Goal: Information Seeking & Learning: Compare options

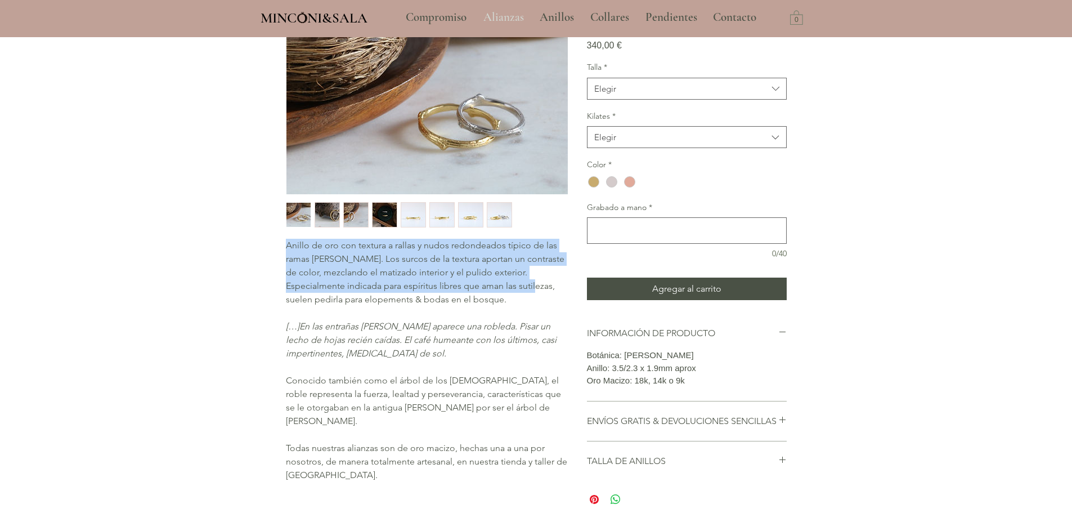
click at [506, 10] on p "Alianzas" at bounding box center [504, 17] width 52 height 28
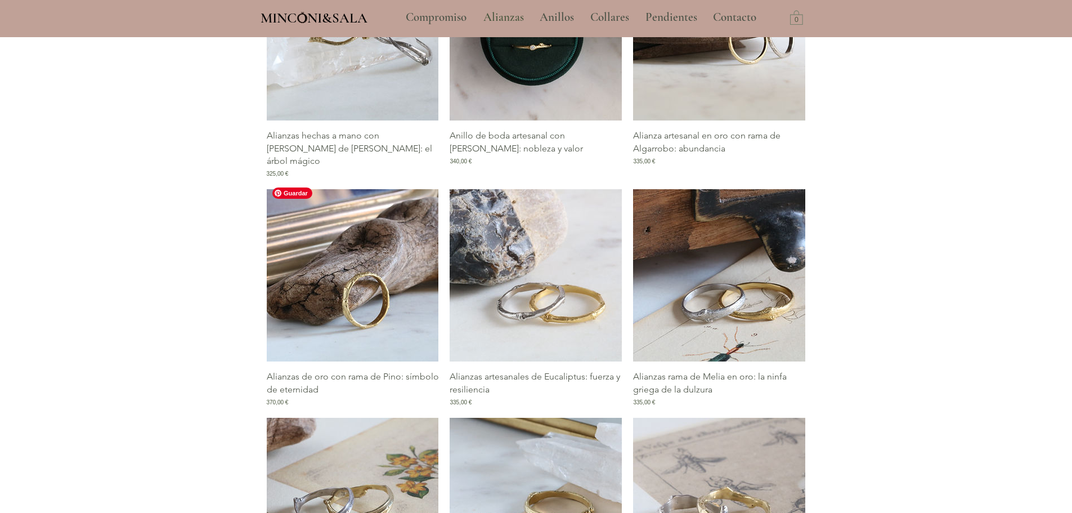
scroll to position [675, 0]
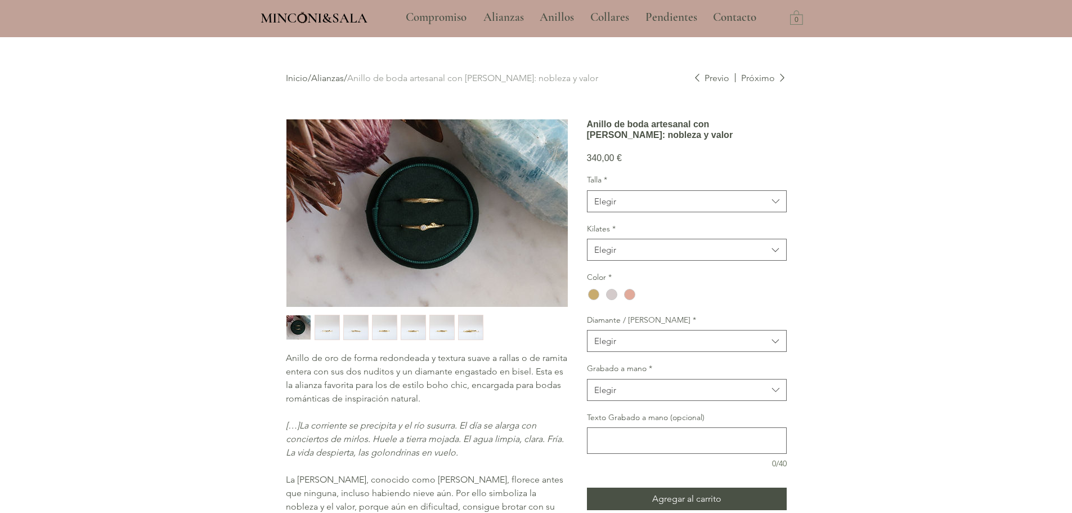
drag, startPoint x: 468, startPoint y: 97, endPoint x: 394, endPoint y: 465, distance: 375.1
click at [417, 480] on span "La flor del pruno, conocido como ciruelo, florece antes que ninguna, incluso ha…" at bounding box center [424, 499] width 277 height 51
click at [289, 325] on img "1 / 7" at bounding box center [298, 327] width 24 height 24
click at [397, 210] on img "main content" at bounding box center [426, 212] width 281 height 187
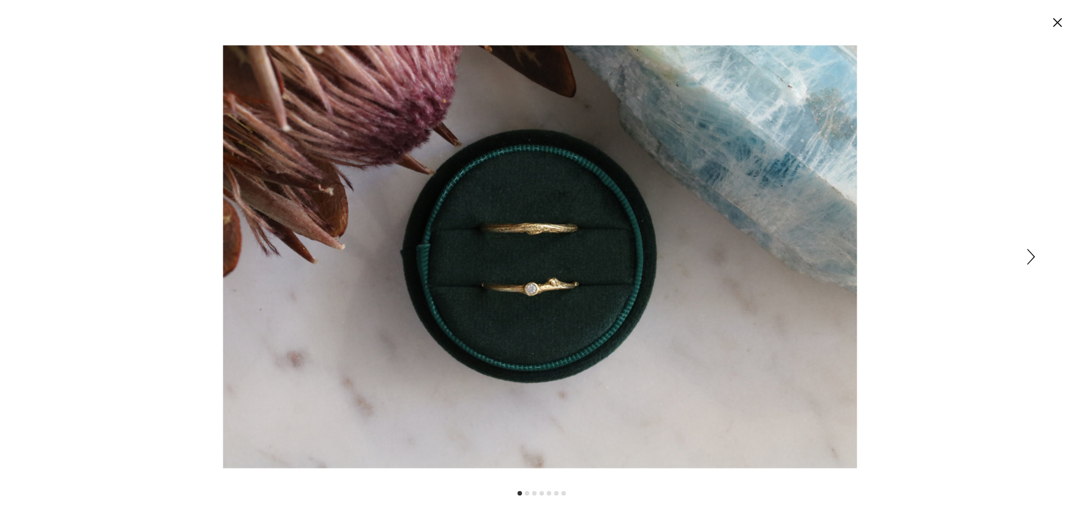
click at [1053, 20] on circle "Cerrar" at bounding box center [1058, 23] width 18 height 18
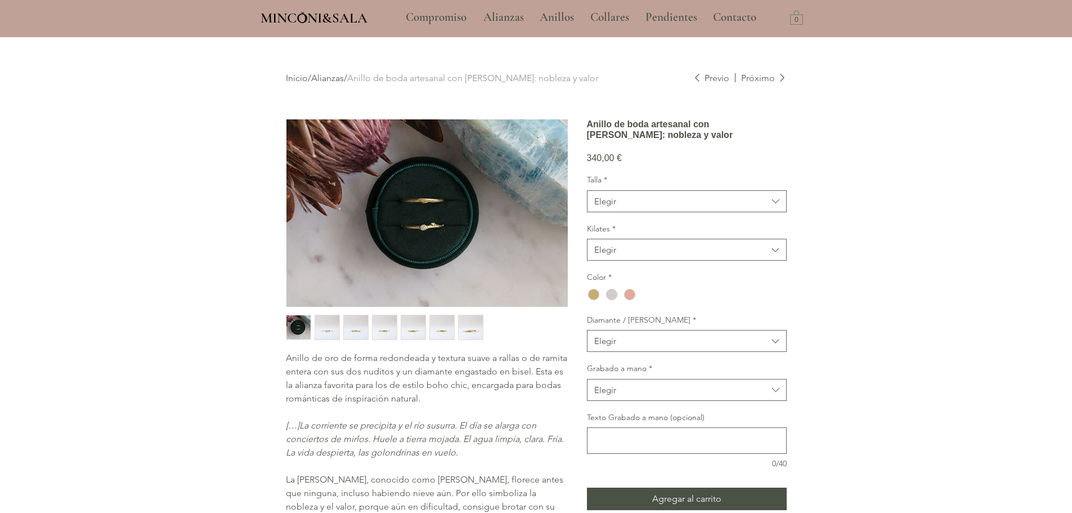
click at [341, 74] on link "Alianzas" at bounding box center [327, 78] width 33 height 11
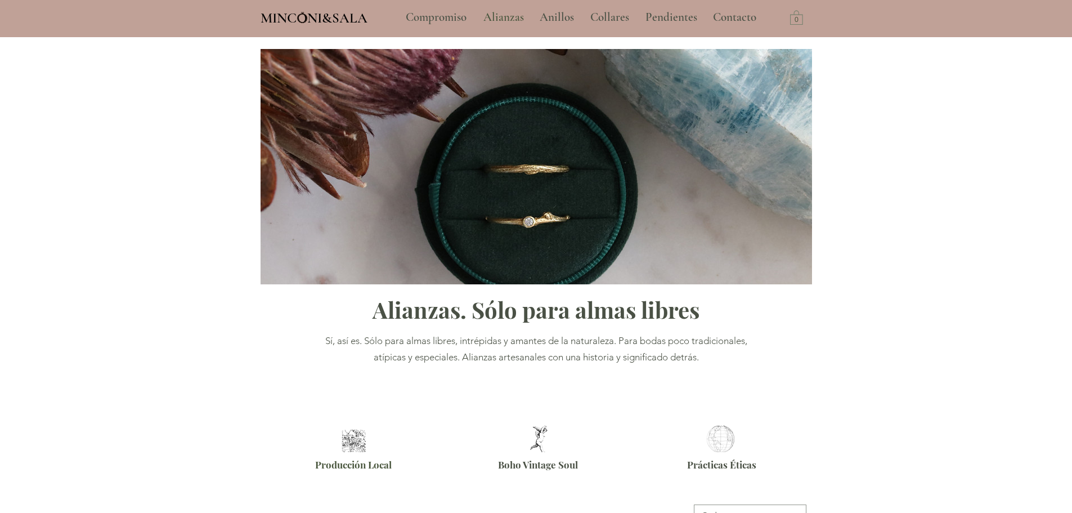
click at [330, 82] on link "Alianzas" at bounding box center [327, 78] width 33 height 11
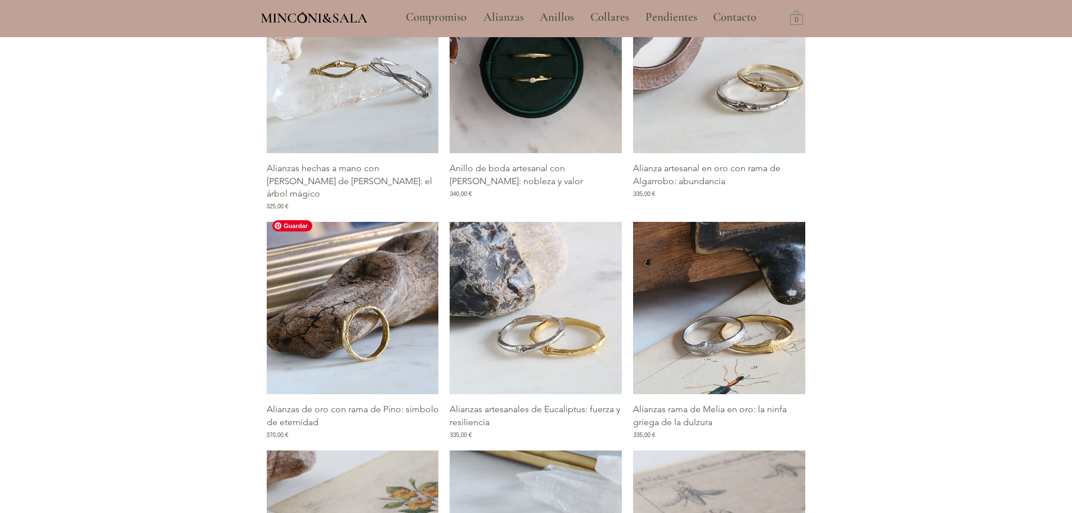
scroll to position [394, 0]
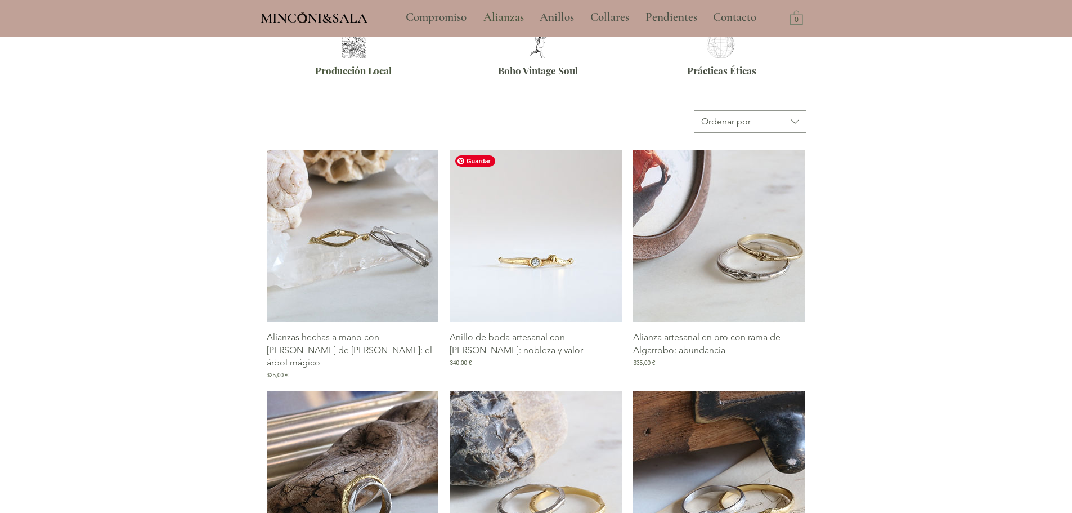
click at [551, 297] on img "Galería de Anillo de boda artesanal con rama de Pruno: nobleza y valor" at bounding box center [536, 236] width 172 height 172
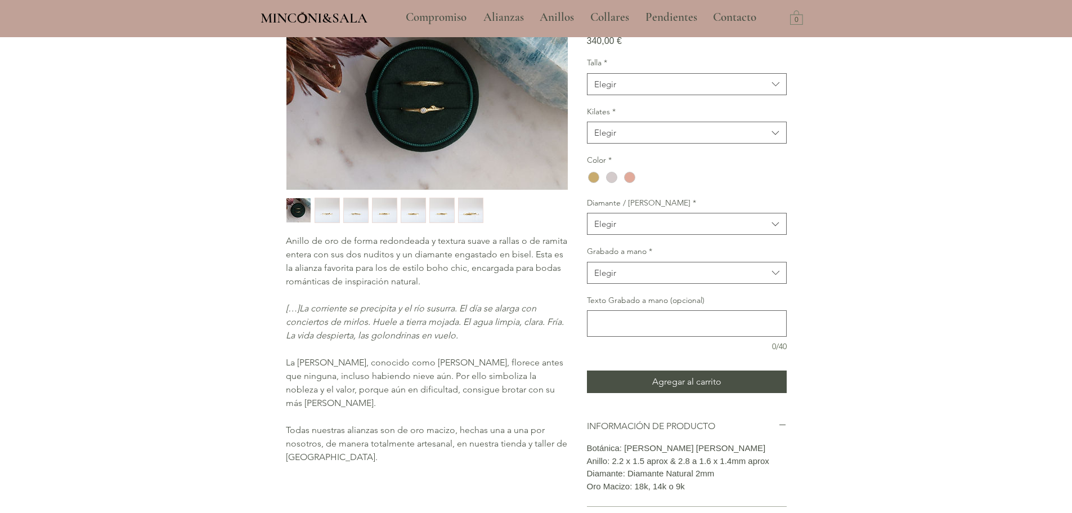
scroll to position [225, 0]
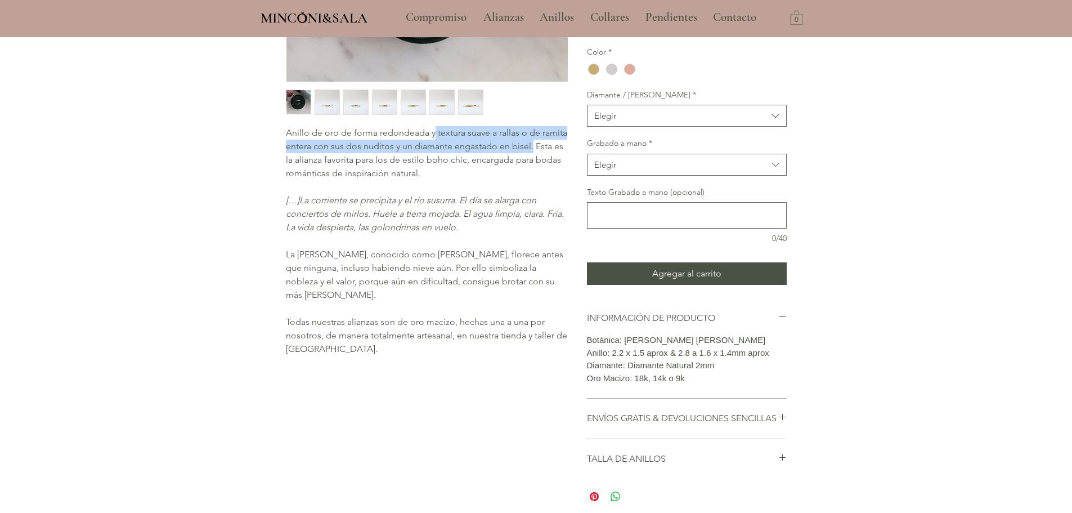
drag, startPoint x: 434, startPoint y: 136, endPoint x: 561, endPoint y: 146, distance: 127.5
click at [561, 146] on p "Anillo de oro de forma redondeada y textura suave a rallas o de ramita entera c…" at bounding box center [426, 153] width 281 height 54
copy span "textura suave a rallas o de ramita entera con sus dos nuditos y un diamante eng…"
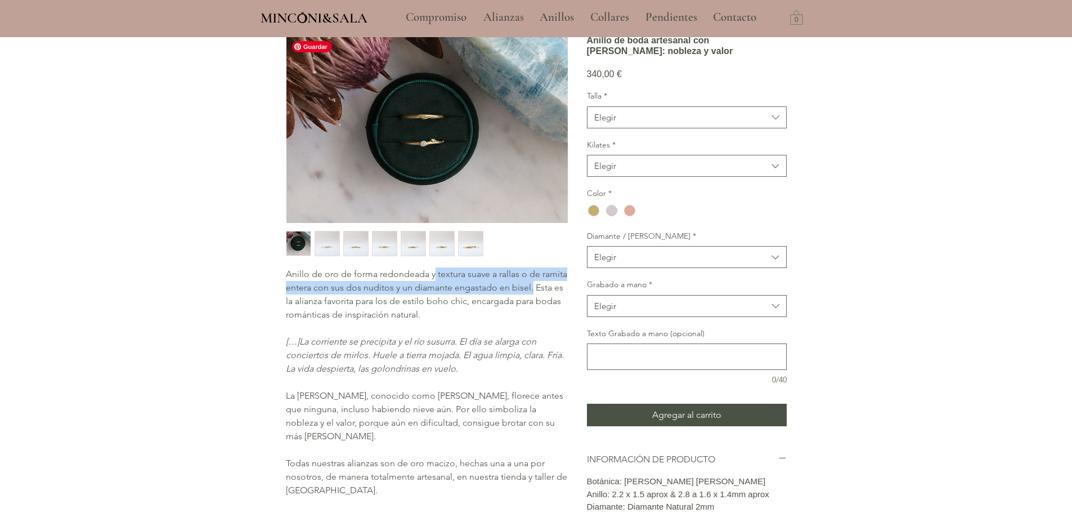
scroll to position [0, 0]
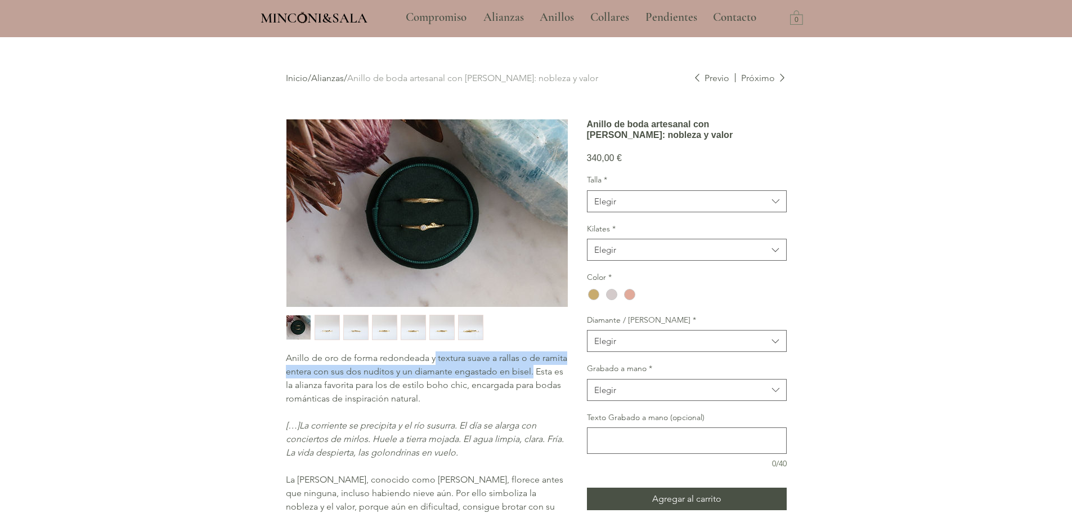
click at [330, 82] on link "Alianzas" at bounding box center [327, 78] width 33 height 11
